Goal: Transaction & Acquisition: Obtain resource

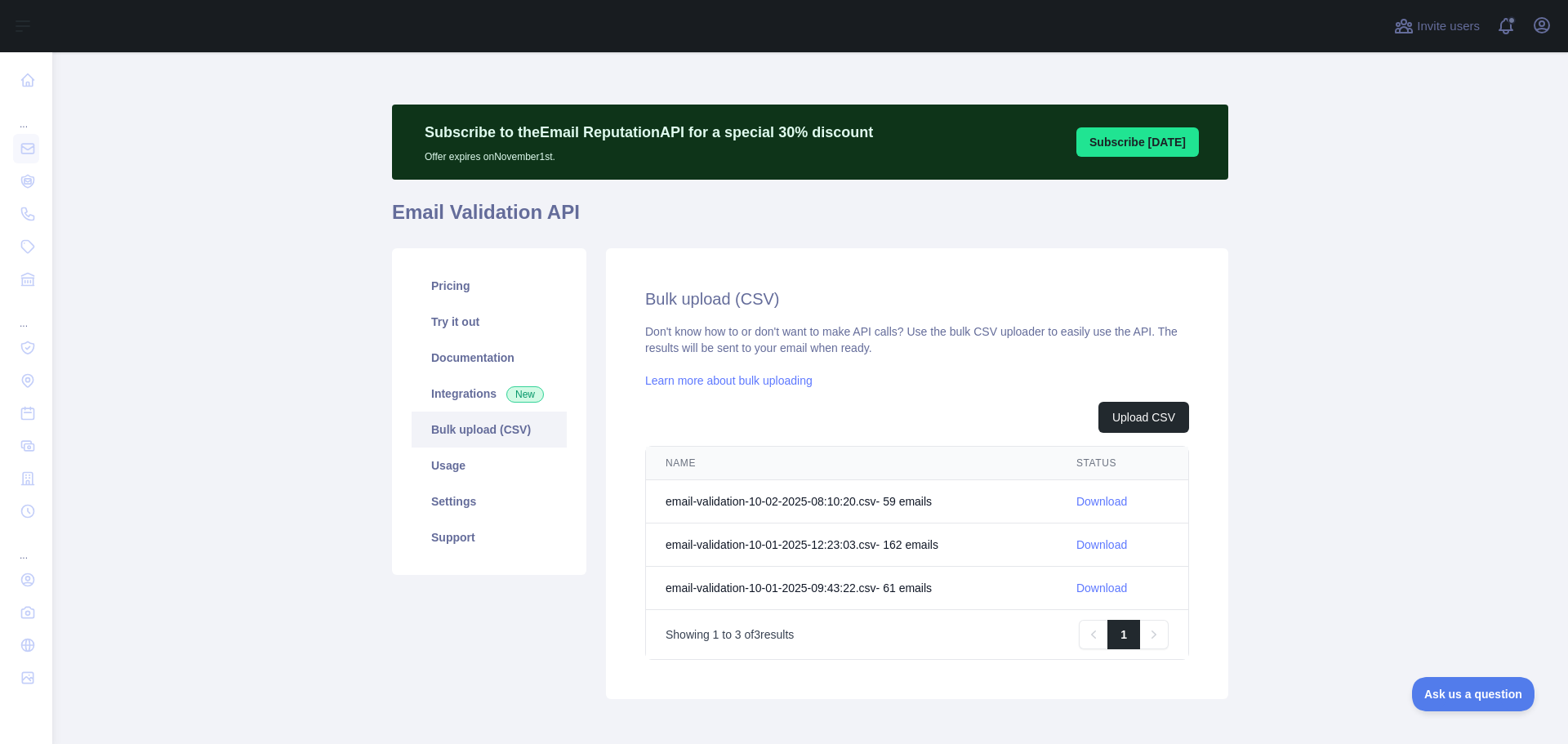
click at [1108, 502] on link "Download" at bounding box center [1102, 502] width 50 height 13
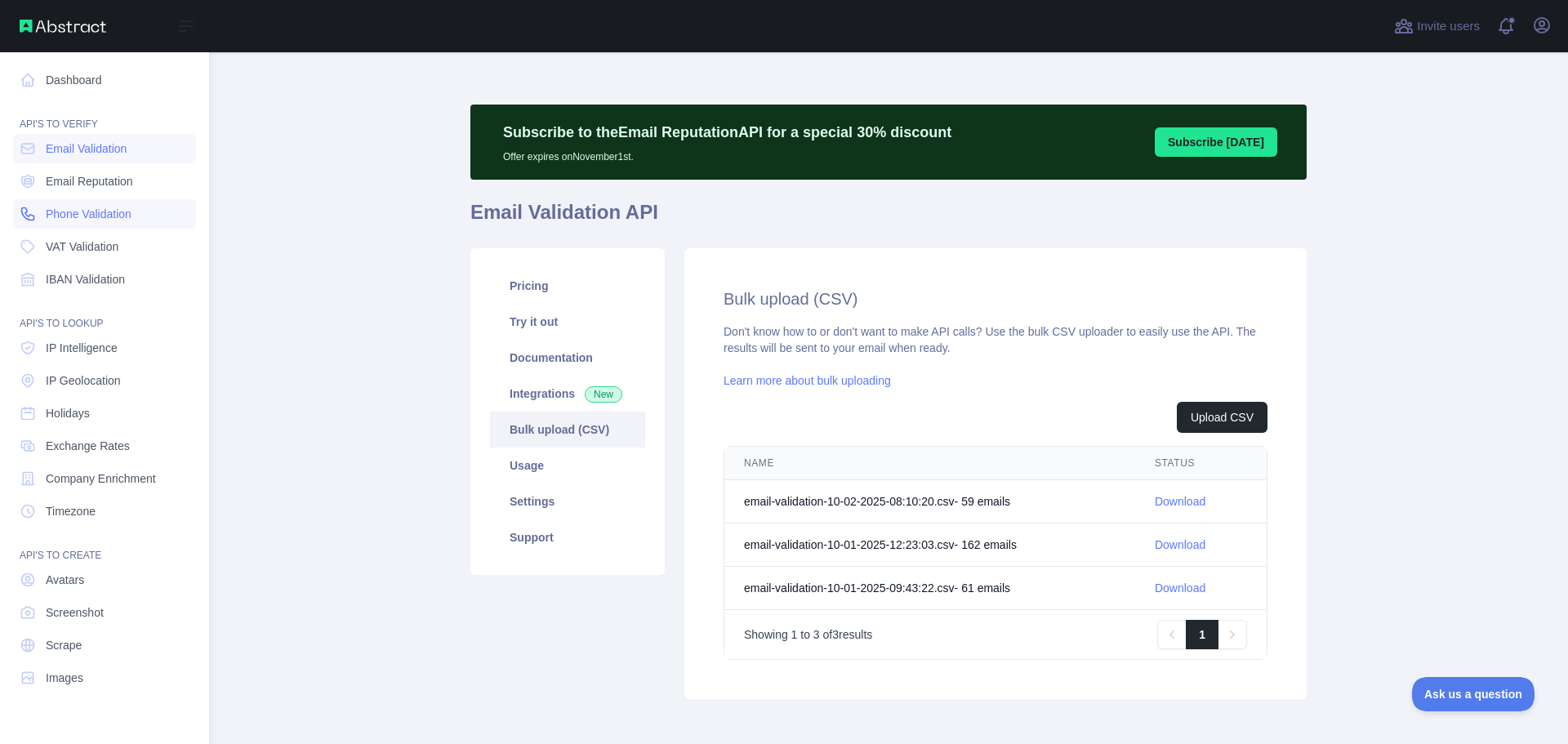
click at [100, 212] on span "Phone Validation" at bounding box center [88, 213] width 86 height 16
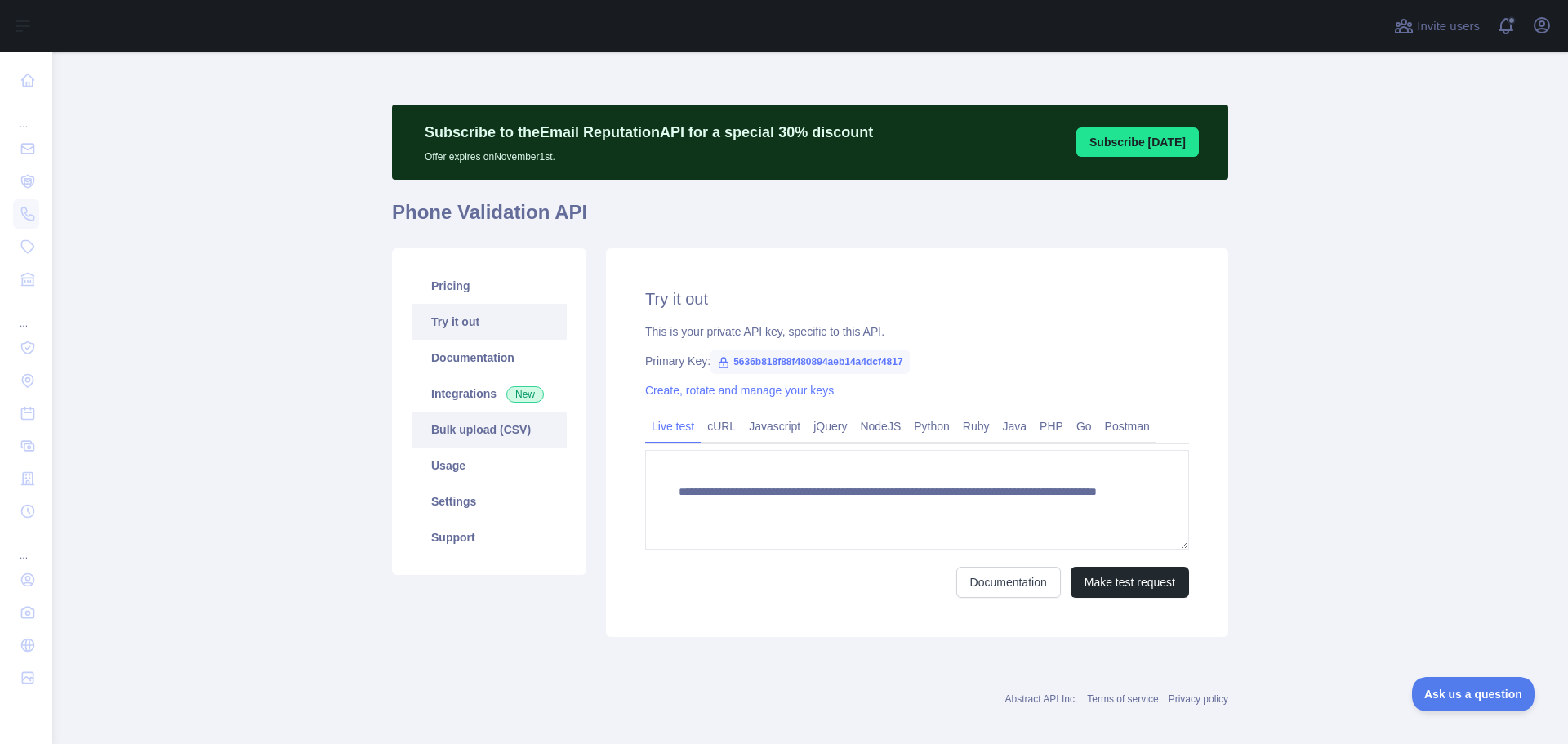
click at [476, 436] on link "Bulk upload (CSV)" at bounding box center [489, 429] width 155 height 36
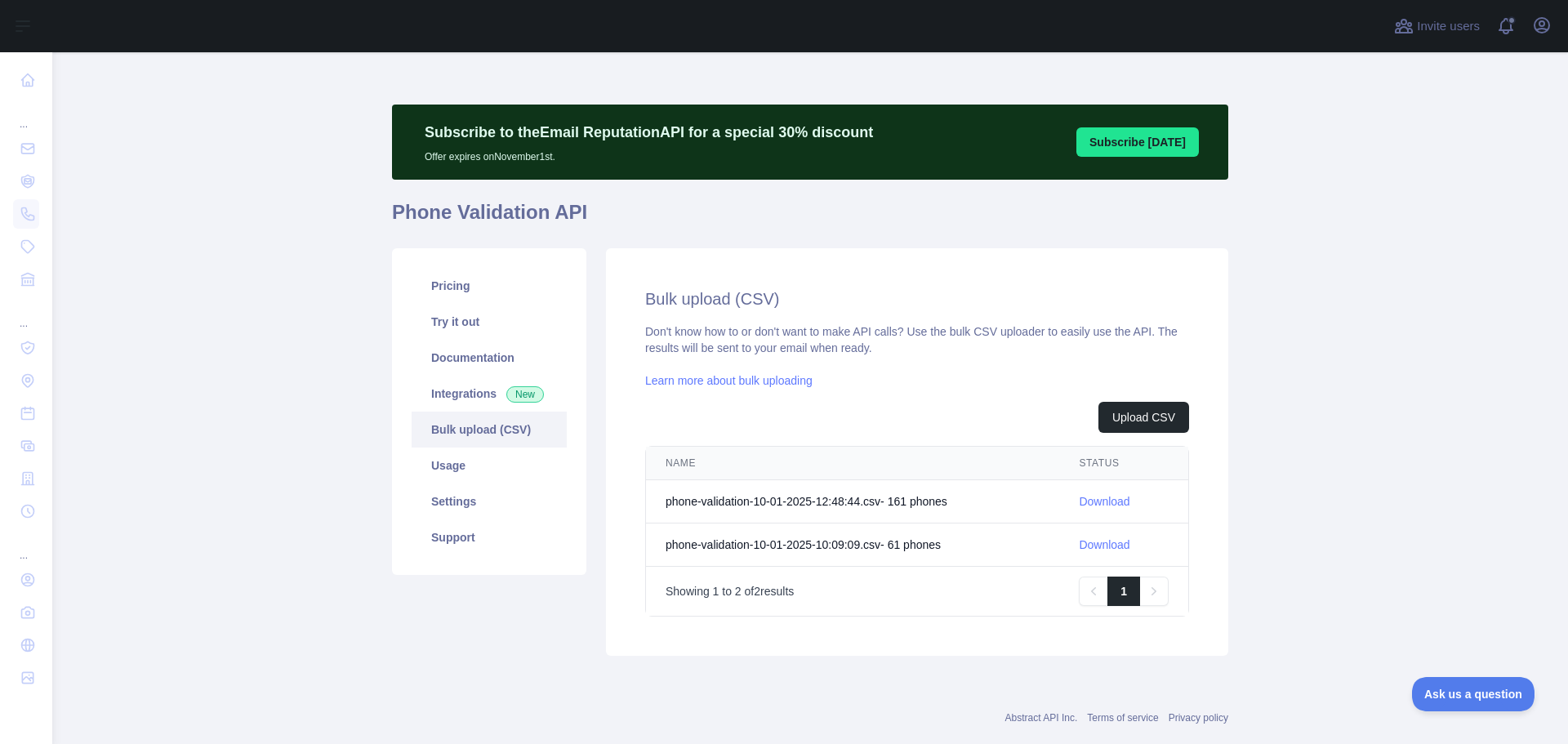
click at [1092, 500] on link "Download" at bounding box center [1103, 502] width 50 height 13
